Goal: Information Seeking & Learning: Learn about a topic

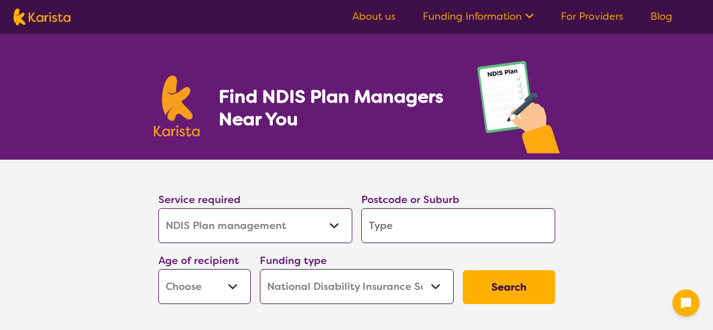
select select "NDIS Plan management"
select select "NDIS"
select select "NDIS Plan management"
select select "NDIS"
click at [364, 17] on link "About us" at bounding box center [373, 17] width 43 height 14
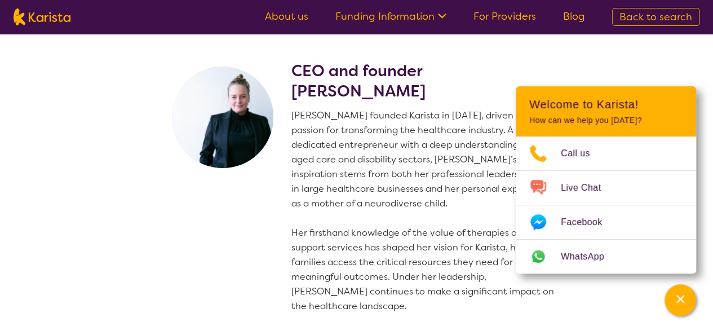
click at [382, 160] on p "[PERSON_NAME] founded Karista in [DATE], driven by her passion for transforming…" at bounding box center [426, 210] width 268 height 205
click at [672, 292] on div "Channel Menu" at bounding box center [680, 300] width 23 height 25
